Goal: Find specific page/section: Find specific page/section

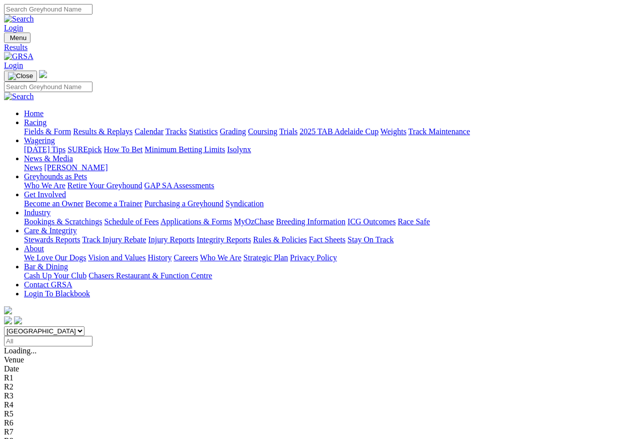
click at [45, 127] on link "Fields & Form" at bounding box center [47, 131] width 47 height 9
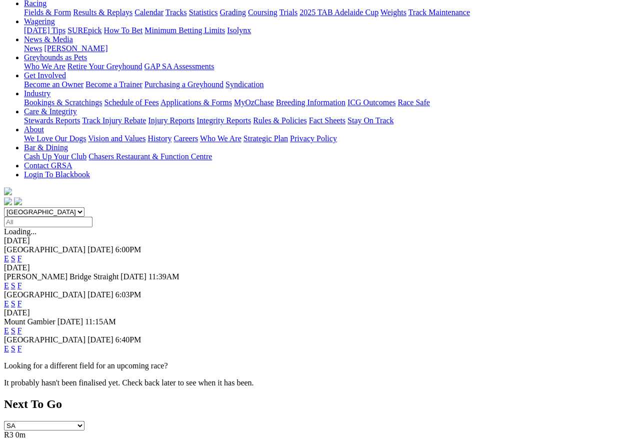
scroll to position [119, 0]
click at [22, 299] on link "F" at bounding box center [20, 303] width 5 height 9
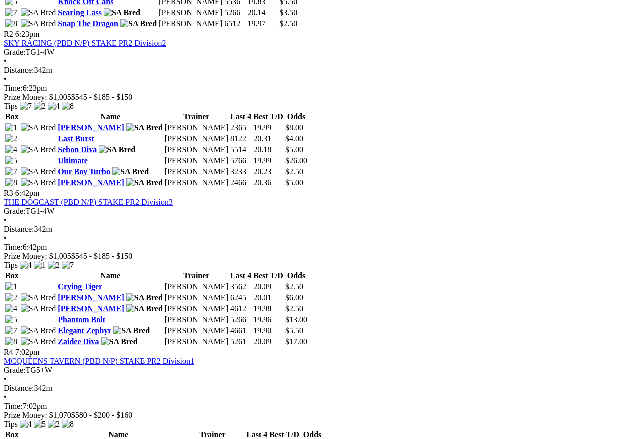
scroll to position [661, 0]
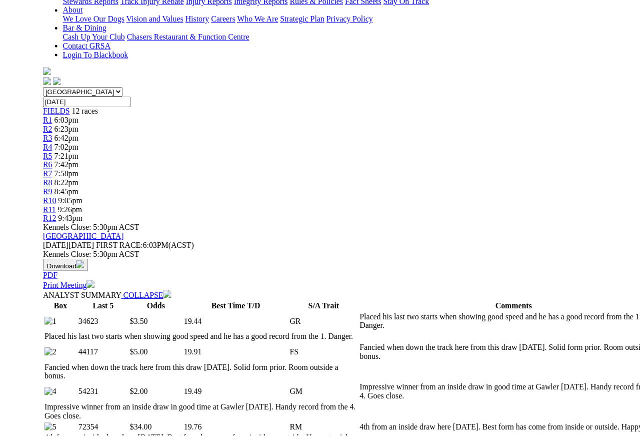
scroll to position [241, 0]
